Goal: Book appointment/travel/reservation

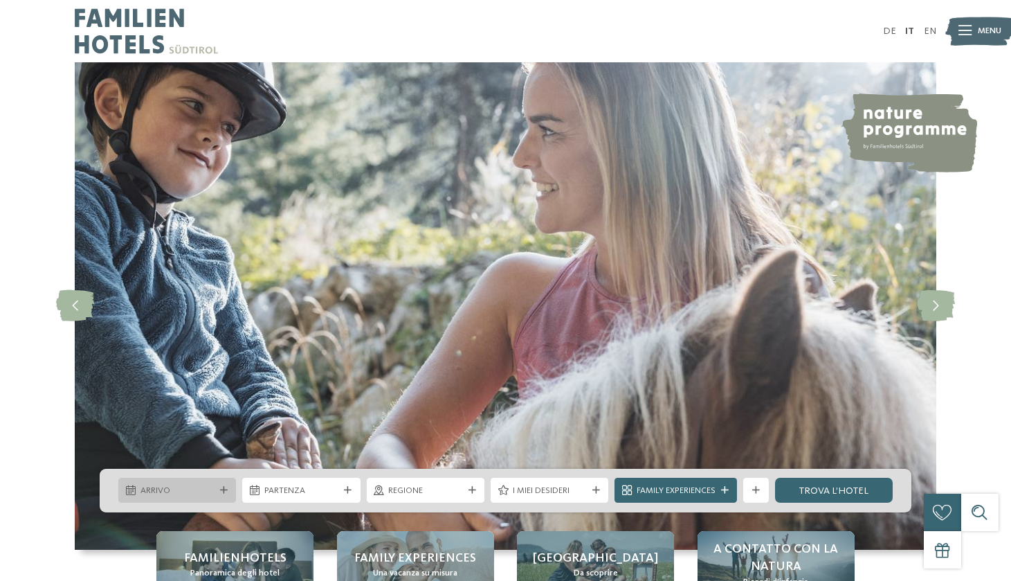
click at [173, 490] on span "Arrivo" at bounding box center [178, 491] width 74 height 12
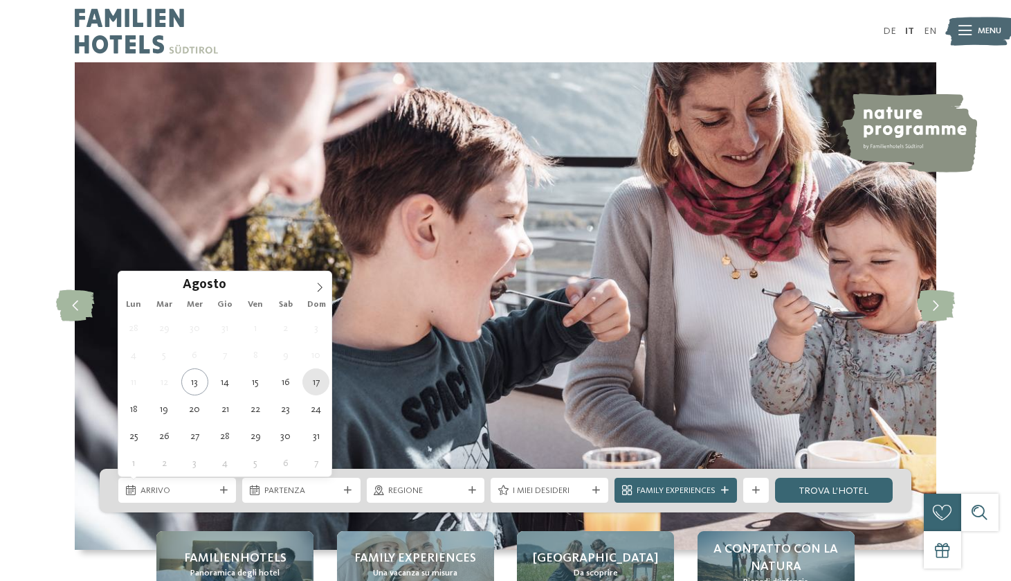
type div "[DATE]"
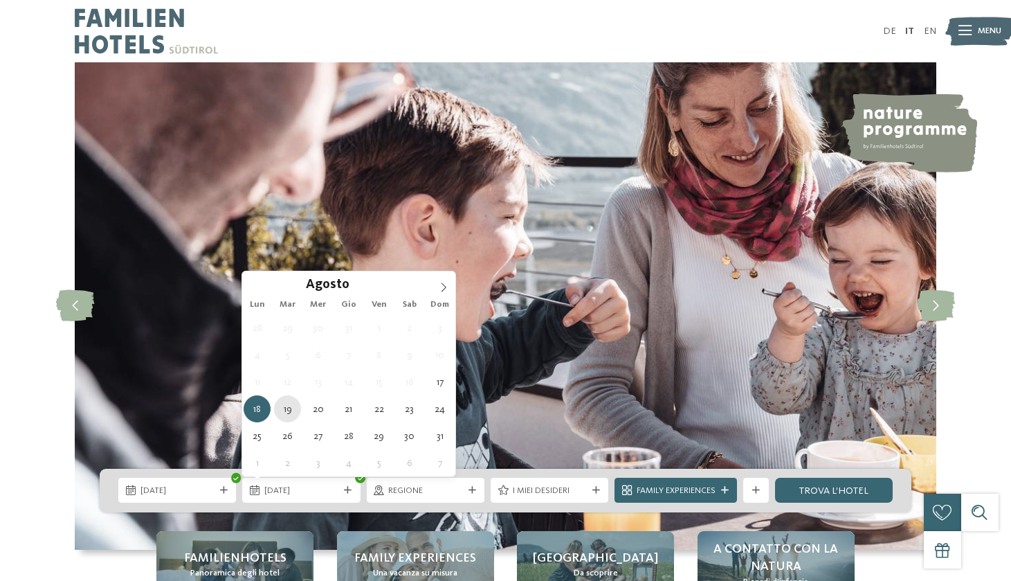
type div "19.08.2025"
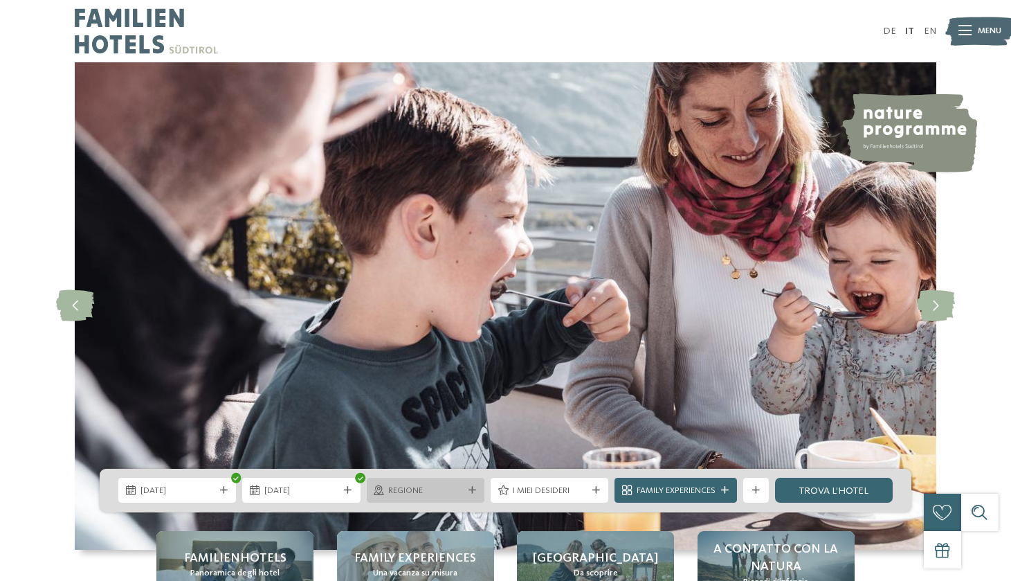
click at [434, 490] on span "Regione" at bounding box center [425, 491] width 74 height 12
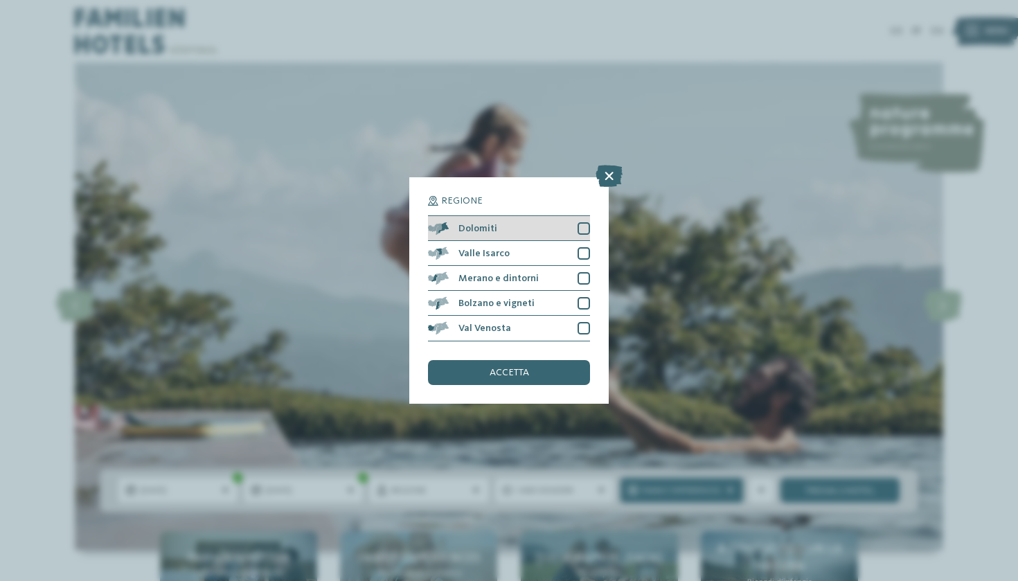
click at [584, 222] on div at bounding box center [583, 228] width 12 height 12
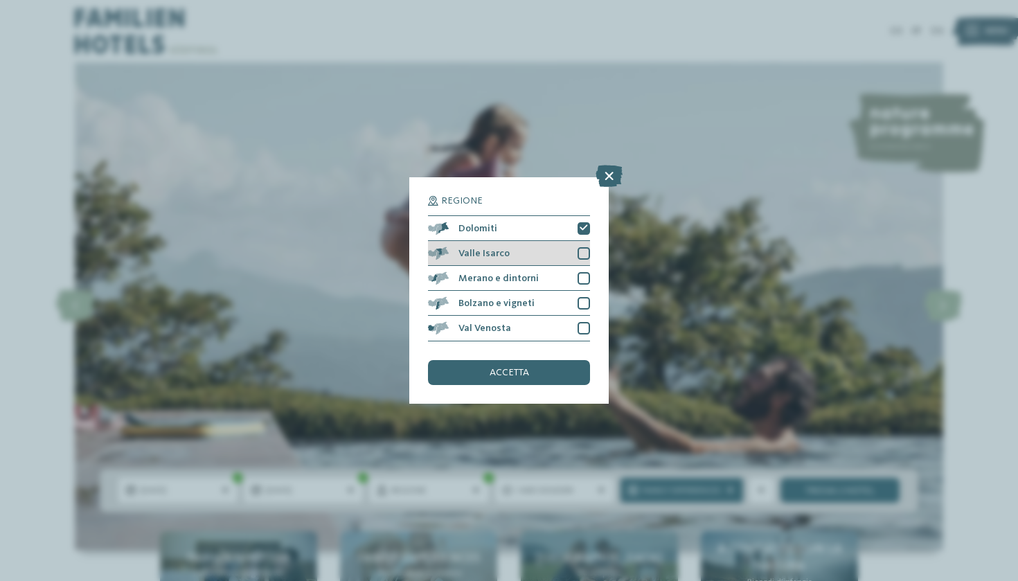
click at [584, 247] on div at bounding box center [583, 253] width 12 height 12
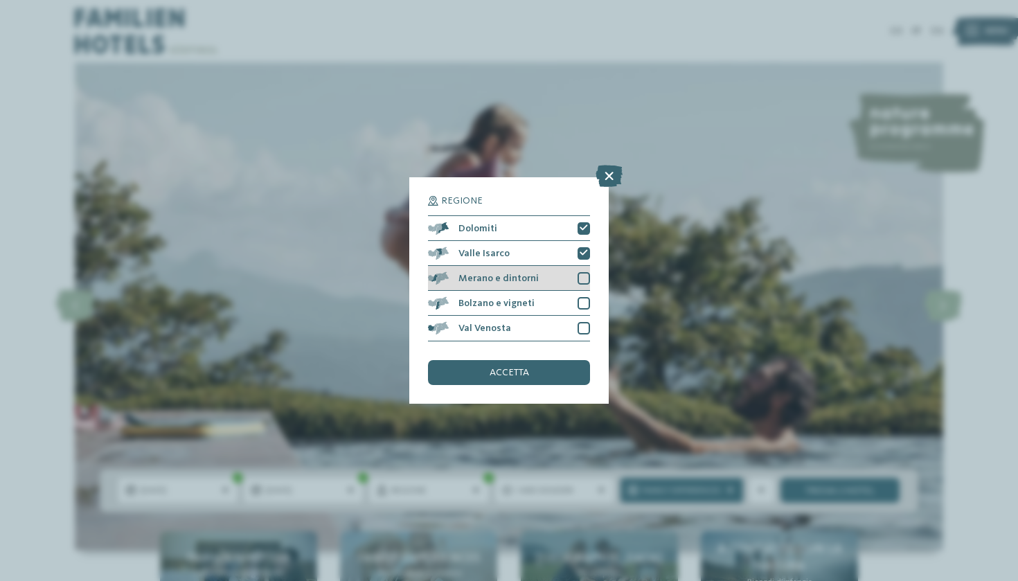
click at [584, 272] on div at bounding box center [583, 278] width 12 height 12
click at [584, 291] on div "Bolzano e vigneti" at bounding box center [509, 303] width 162 height 25
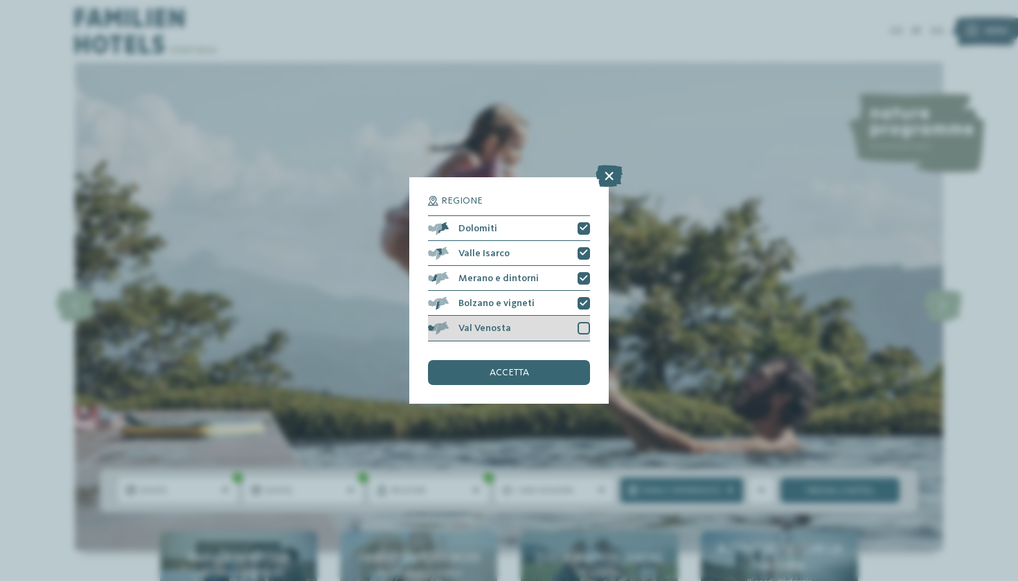
click at [584, 322] on div at bounding box center [583, 328] width 12 height 12
click at [523, 360] on div "accetta" at bounding box center [509, 372] width 162 height 25
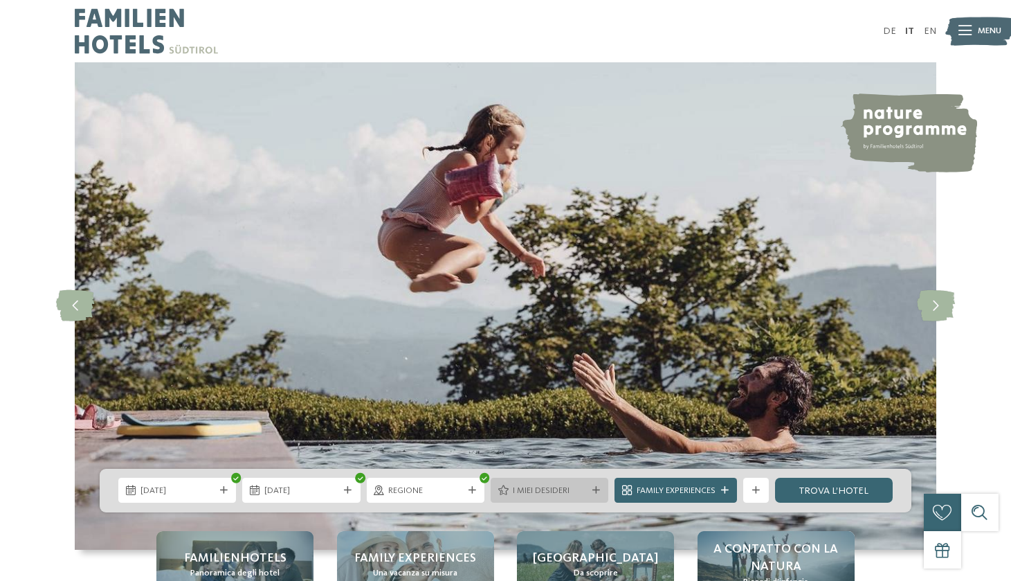
click at [555, 489] on span "I miei desideri" at bounding box center [550, 491] width 74 height 12
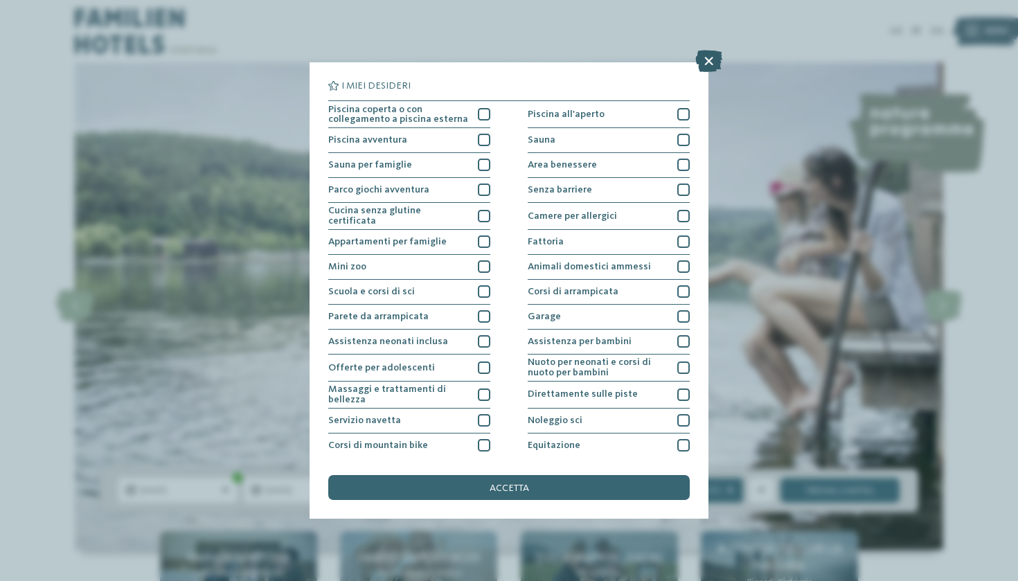
click at [708, 62] on icon at bounding box center [708, 61] width 27 height 22
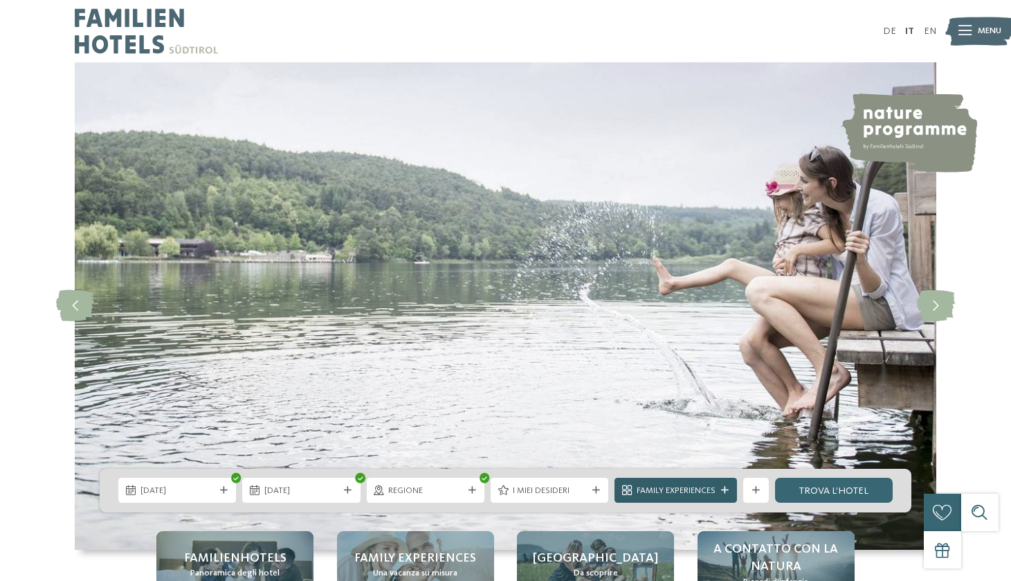
click at [717, 485] on div "Family Experiences" at bounding box center [675, 490] width 85 height 13
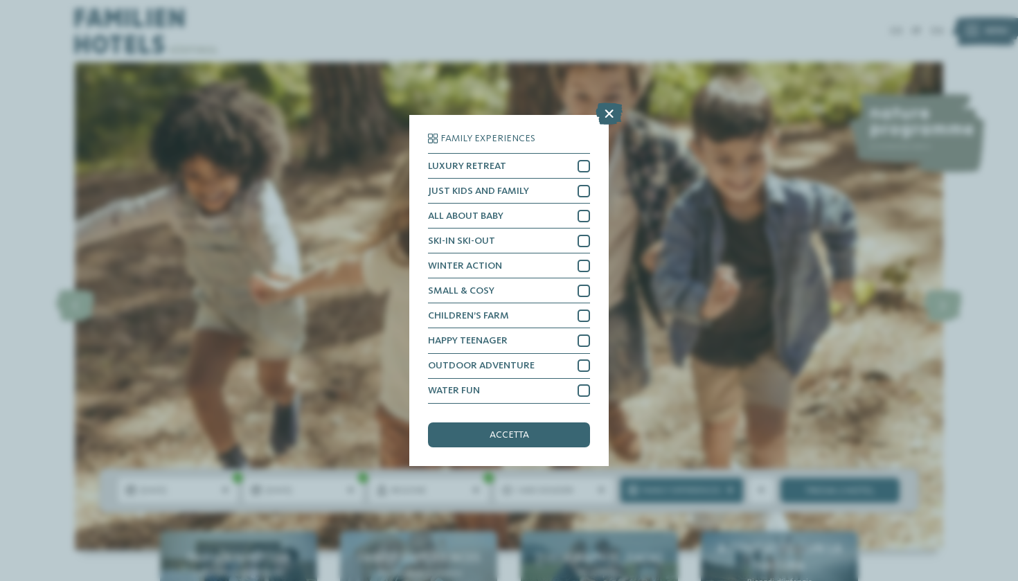
click at [467, 377] on div "Family Experiences LUXURY RETREAT JUST KIDS AND FAMILY" at bounding box center [508, 290] width 199 height 350
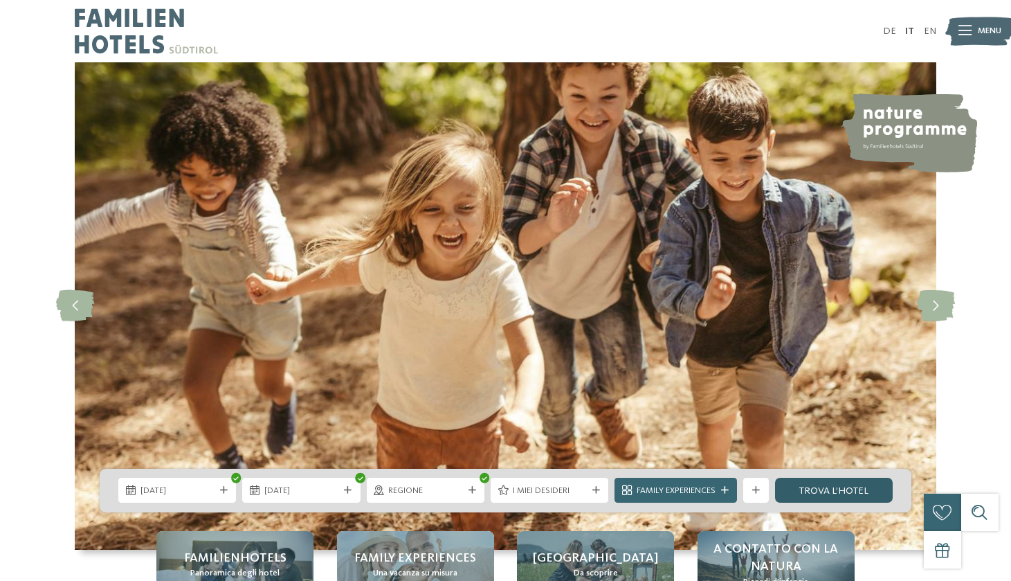
click at [803, 496] on link "trova l’hotel" at bounding box center [834, 490] width 118 height 25
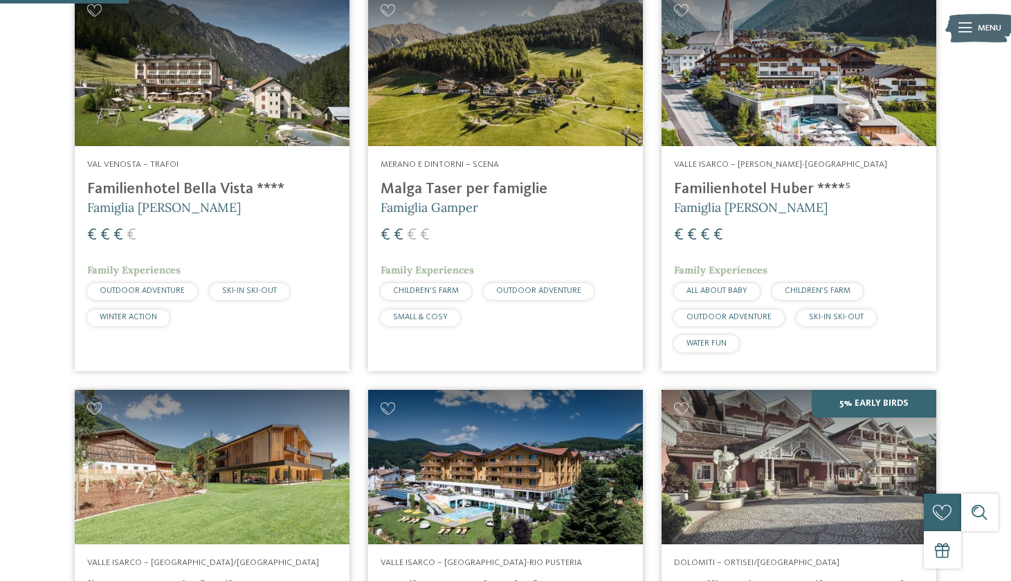
scroll to position [485, 0]
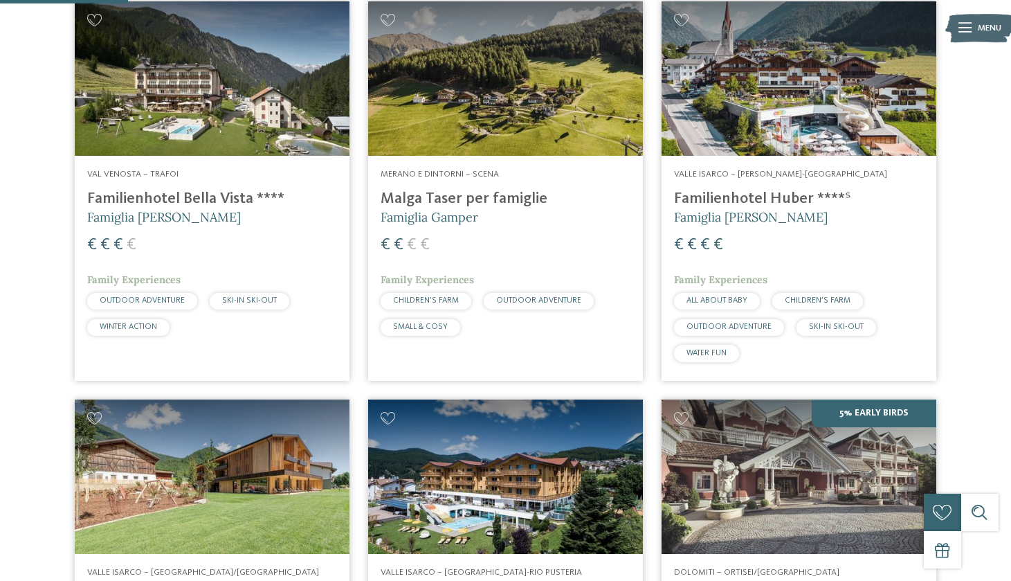
click at [783, 197] on h4 "Familienhotel Huber ****ˢ" at bounding box center [799, 199] width 250 height 19
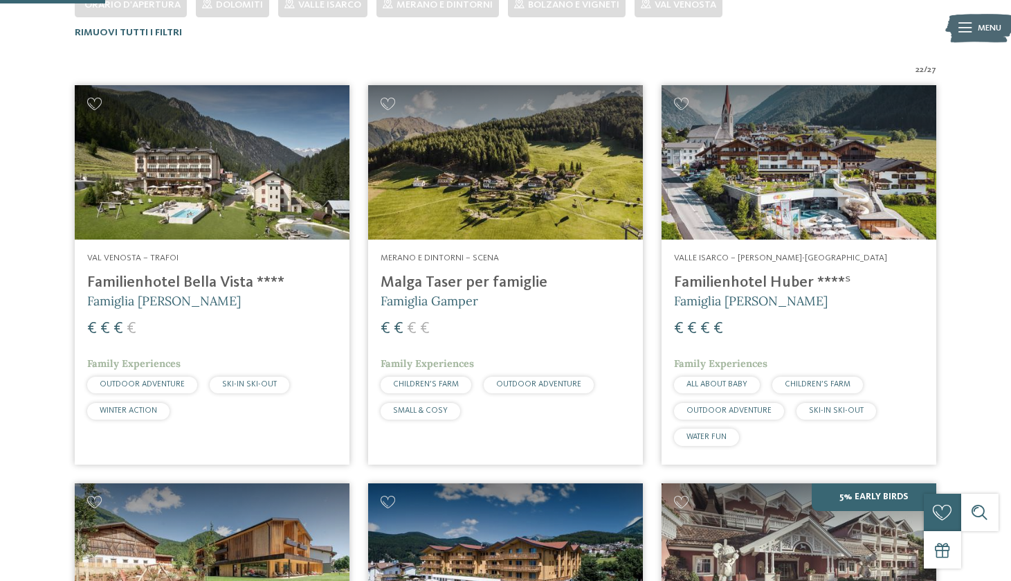
scroll to position [402, 0]
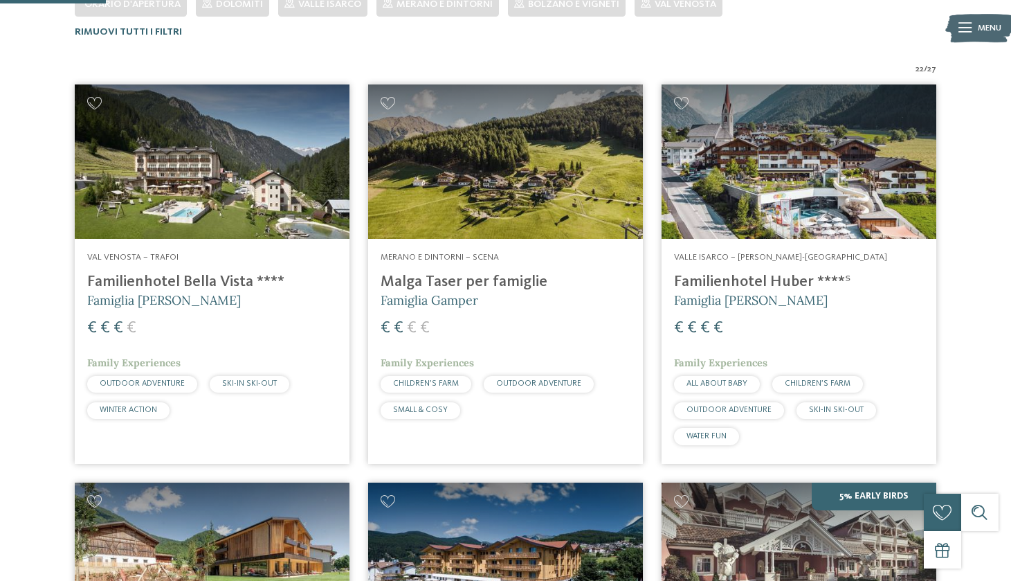
click at [255, 277] on h4 "Familienhotel Bella Vista ****" at bounding box center [212, 282] width 250 height 19
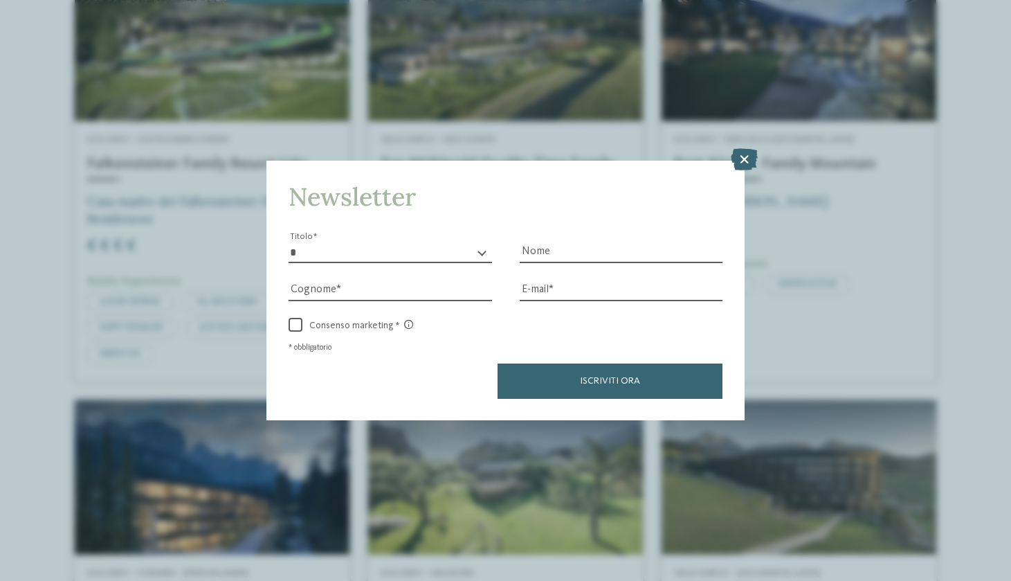
scroll to position [1744, 0]
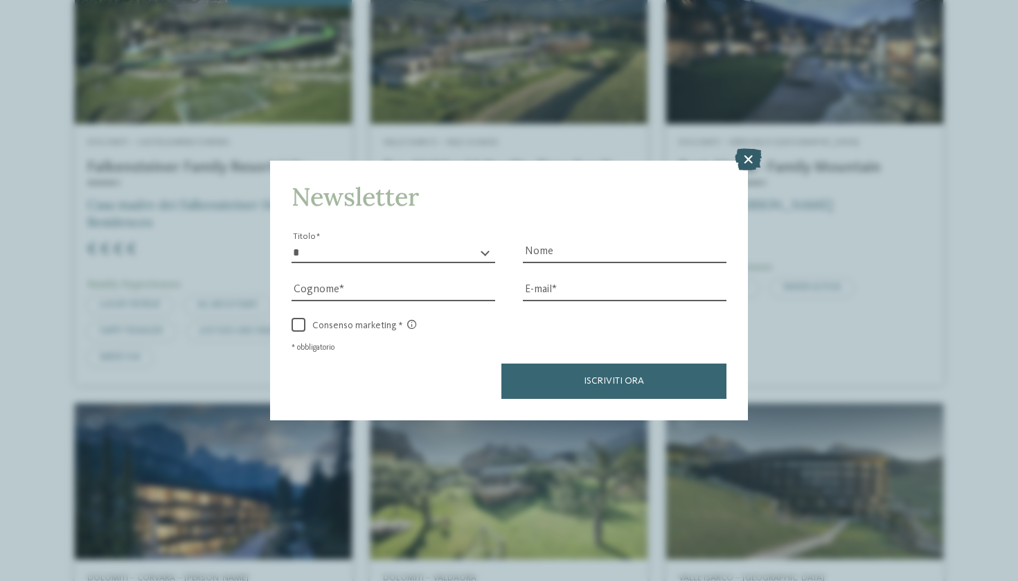
click at [750, 148] on icon at bounding box center [748, 159] width 27 height 22
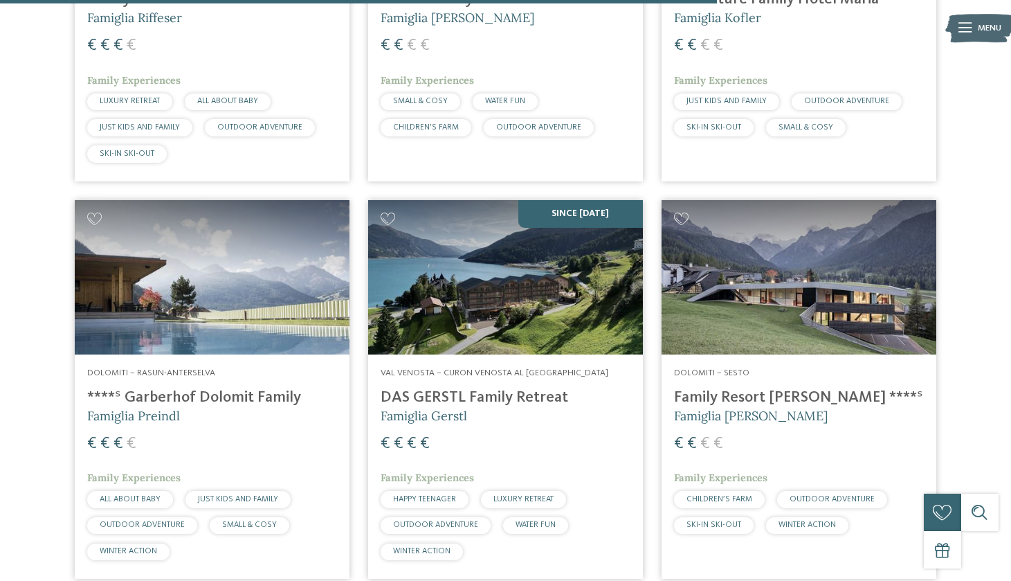
scroll to position [2746, 0]
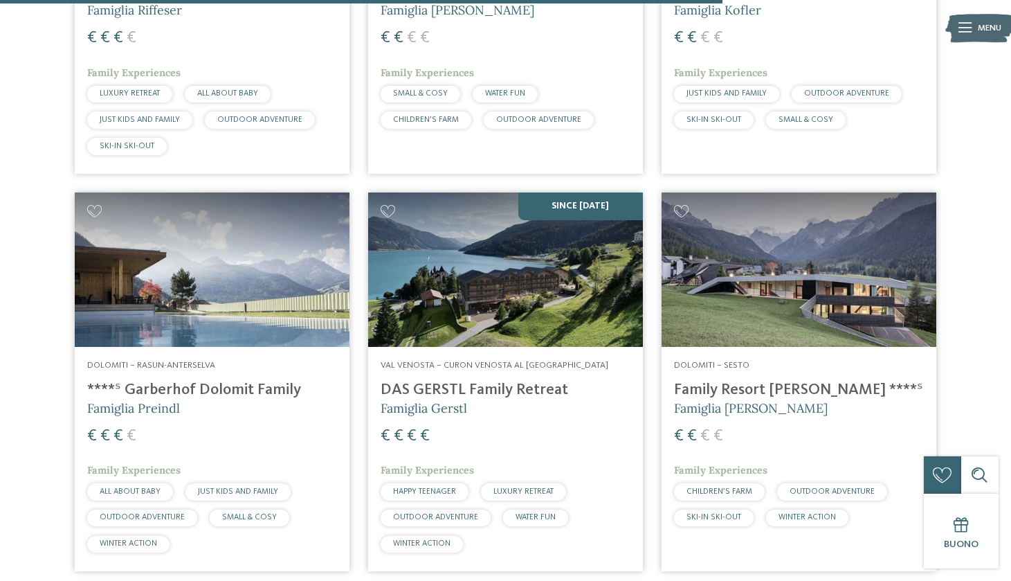
click at [498, 381] on h4 "DAS GERSTL Family Retreat" at bounding box center [506, 390] width 250 height 19
click at [465, 381] on h4 "DAS GERSTL Family Retreat" at bounding box center [506, 390] width 250 height 19
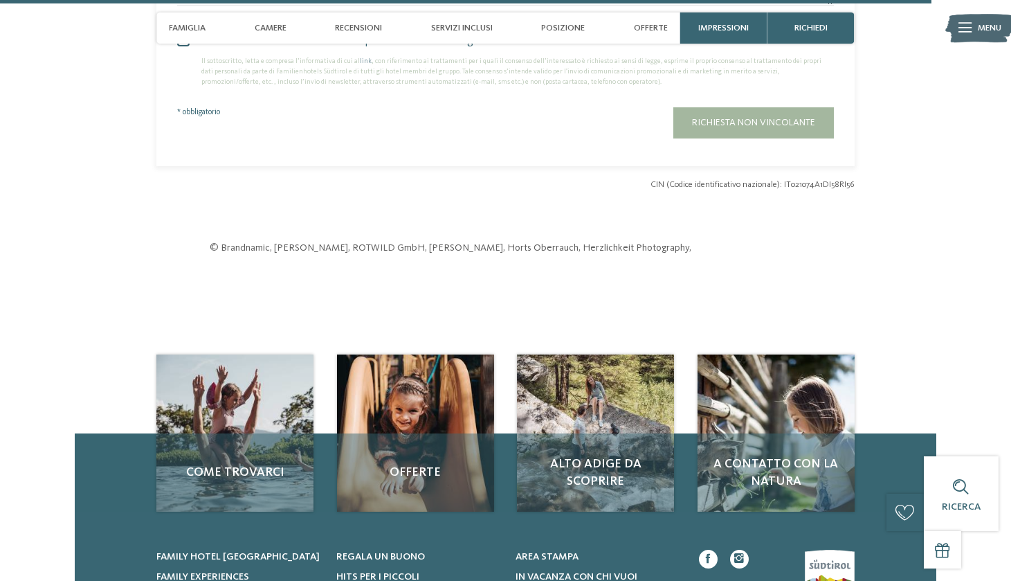
scroll to position [4081, 0]
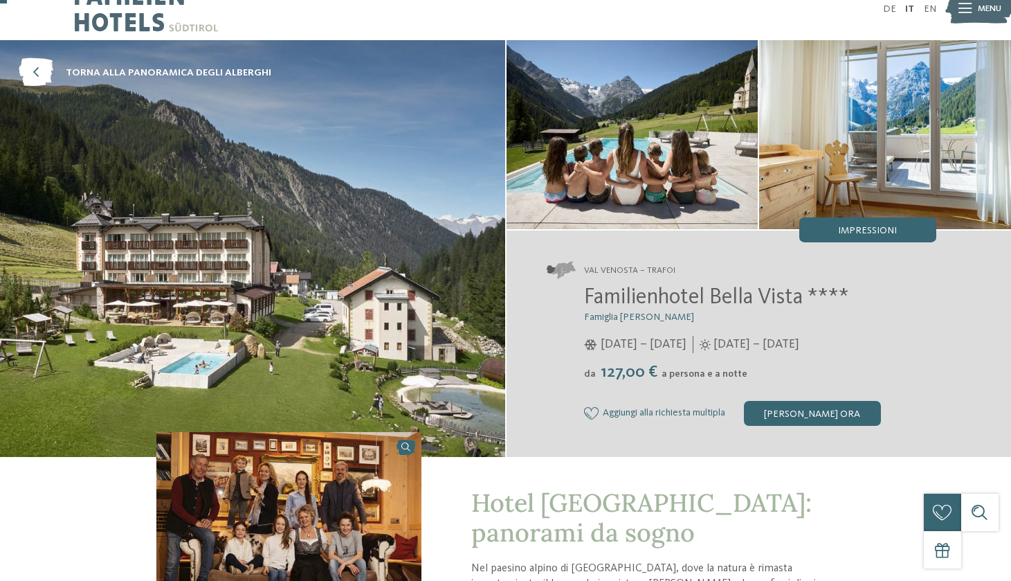
scroll to position [23, 0]
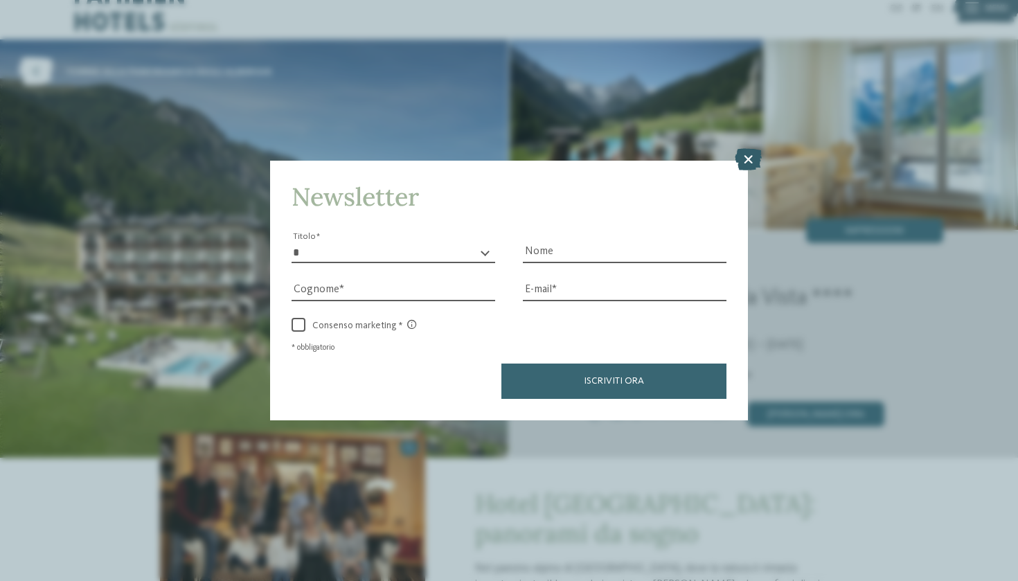
click at [753, 148] on icon at bounding box center [748, 159] width 27 height 22
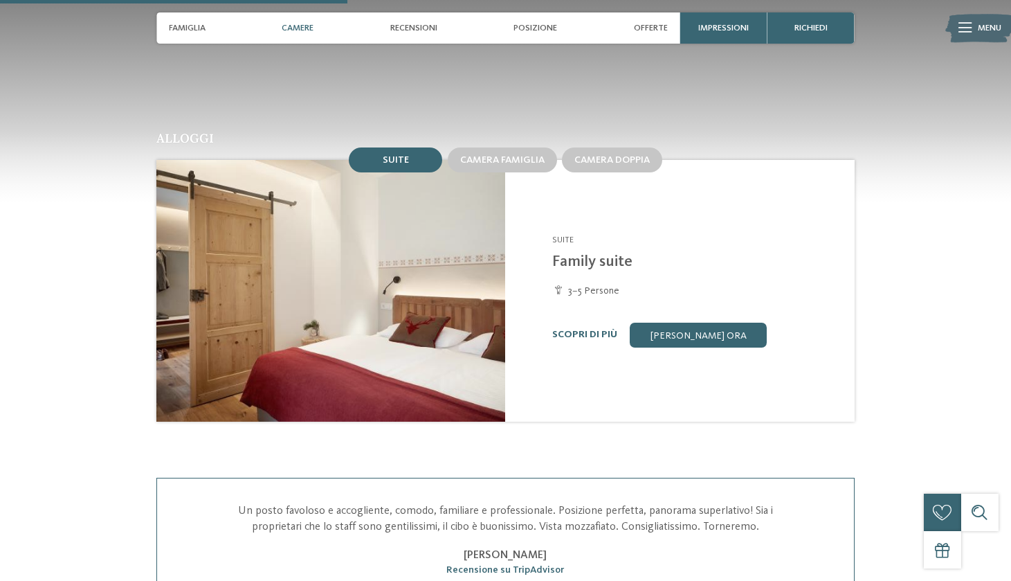
scroll to position [1194, 0]
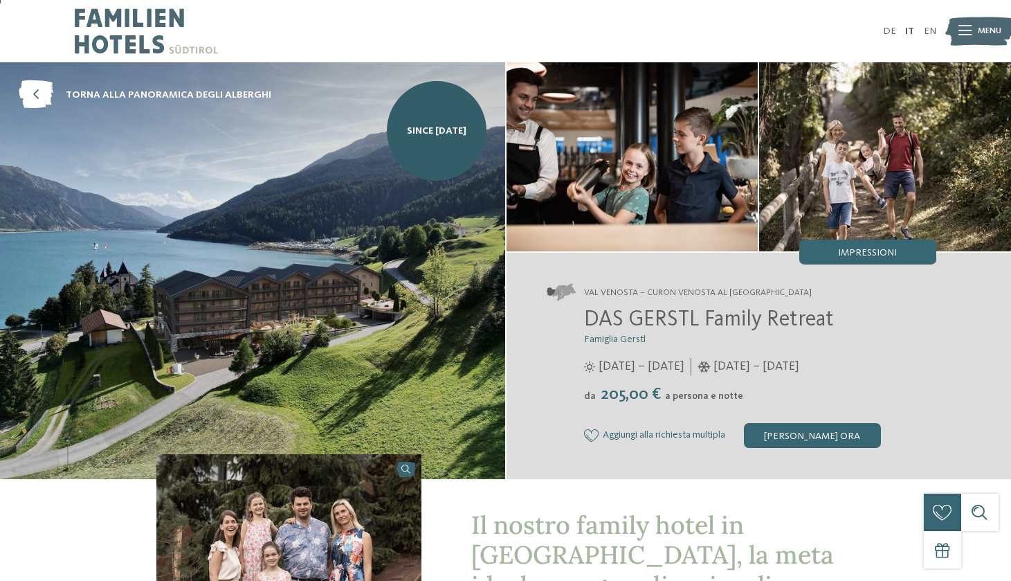
scroll to position [1, 0]
